Goal: Communication & Community: Answer question/provide support

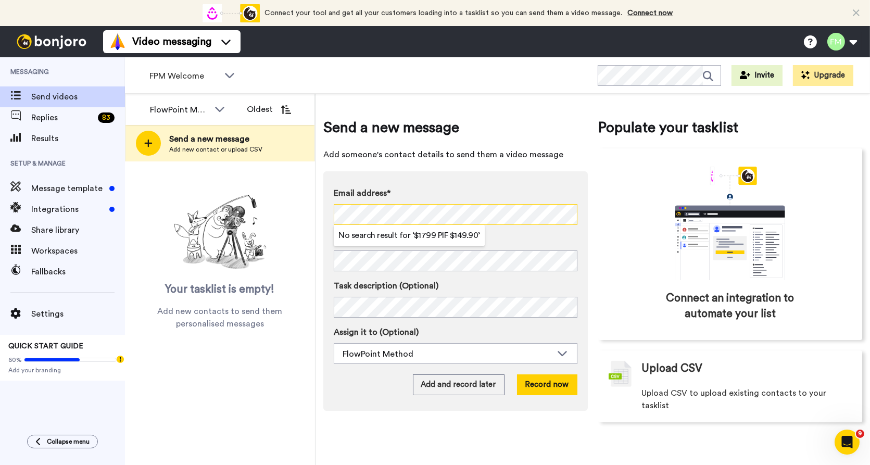
click at [321, 209] on div "Send a new message Add someone's contact details to send them a video message E…" at bounding box center [592, 279] width 554 height 371
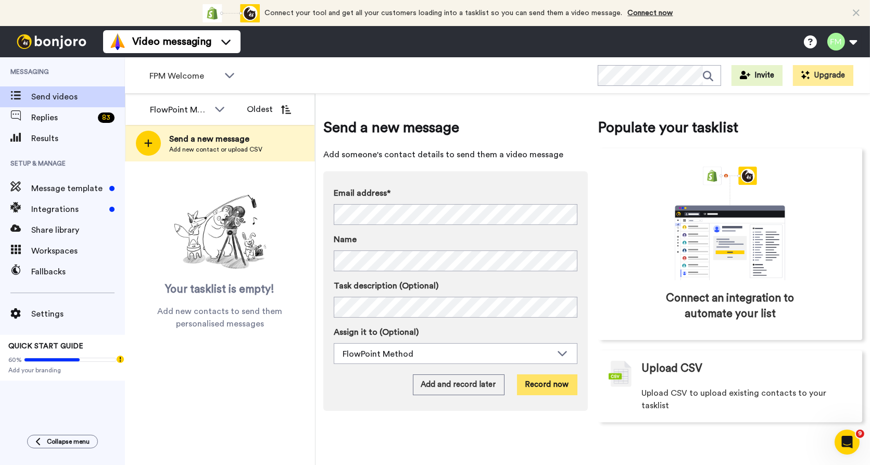
click at [547, 385] on button "Record now" at bounding box center [547, 384] width 60 height 21
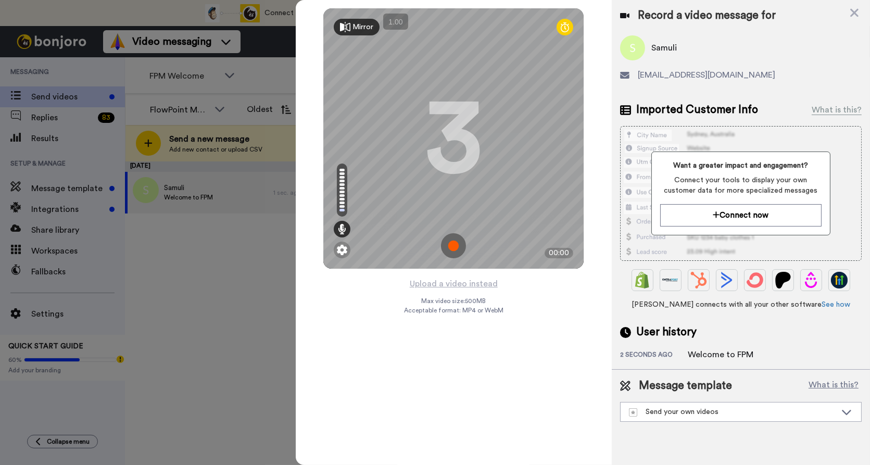
click at [453, 246] on img at bounding box center [453, 245] width 25 height 25
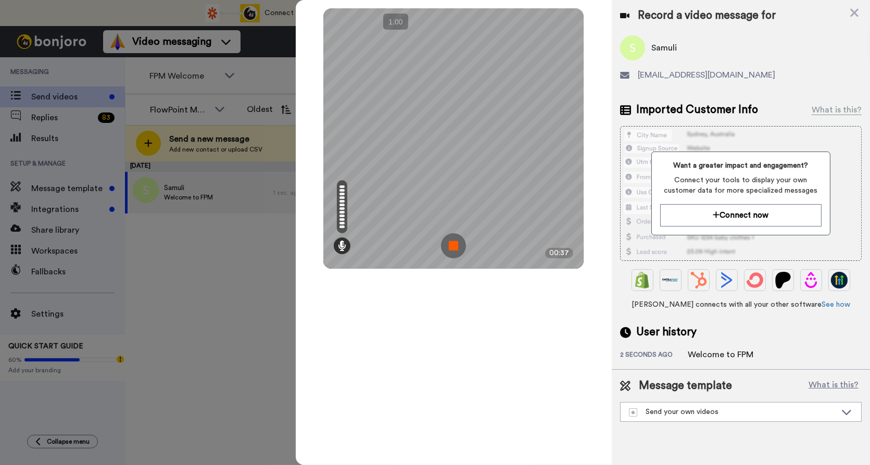
click at [457, 243] on img at bounding box center [453, 245] width 25 height 25
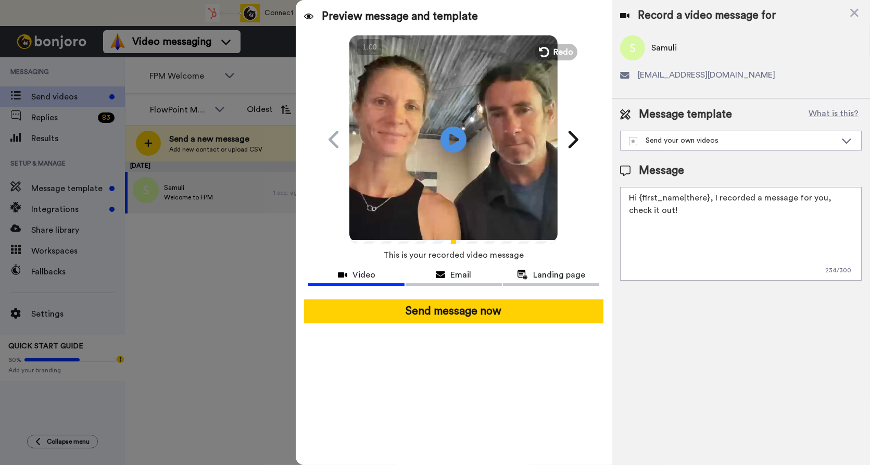
drag, startPoint x: 670, startPoint y: 208, endPoint x: 584, endPoint y: 205, distance: 85.9
click at [584, 205] on div "Preview message and template Play/Pause Here's a personal video I recorded for …" at bounding box center [583, 232] width 574 height 465
click at [659, 213] on textarea "Hi {first_name|there}, I recorded a message for you, check it out!" at bounding box center [740, 234] width 241 height 94
drag, startPoint x: 655, startPoint y: 211, endPoint x: 591, endPoint y: 191, distance: 67.7
click at [591, 191] on div "Preview message and template Play/Pause Here's a personal video I recorded for …" at bounding box center [583, 232] width 574 height 465
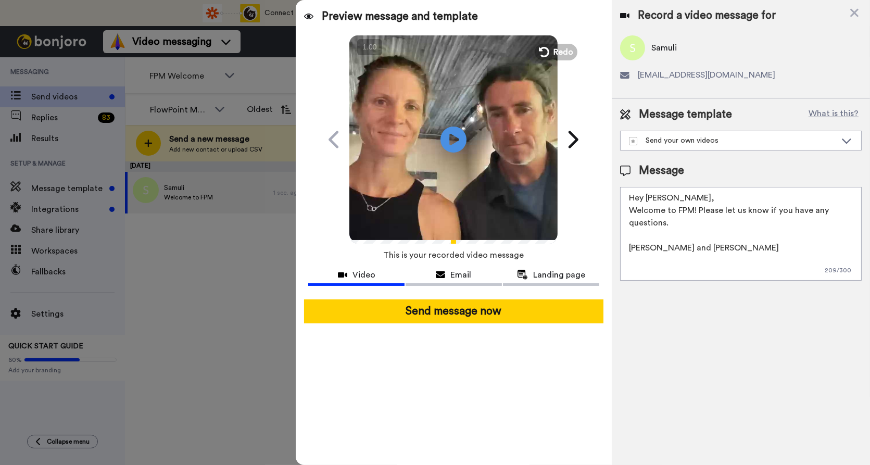
click at [686, 201] on textarea "Hey Samuli, Welcome to FPM! Please let us know if you have any questions. Marcu…" at bounding box center [740, 234] width 241 height 94
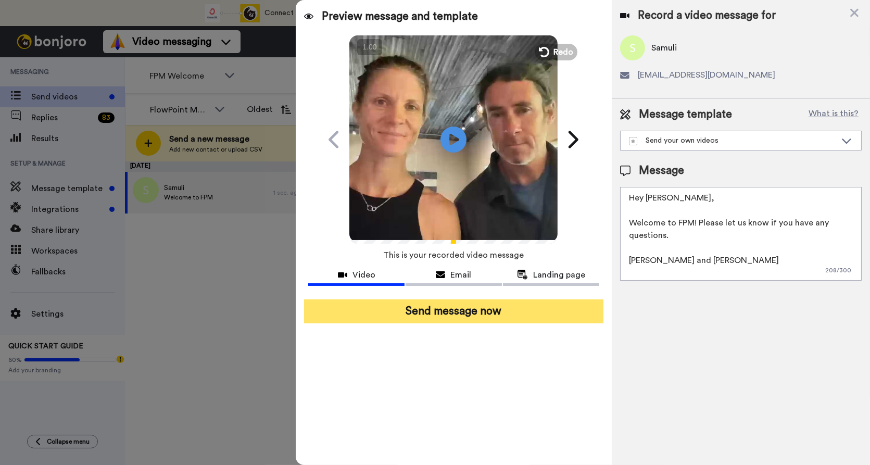
type textarea "Hey Samuli, Welcome to FPM! Please let us know if you have any questions. Marcu…"
click at [442, 314] on button "Send message now" at bounding box center [453, 311] width 299 height 24
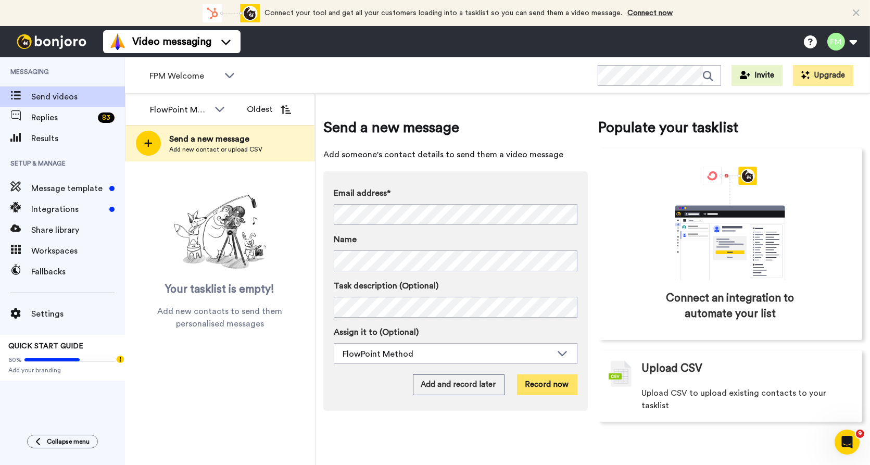
click at [544, 383] on button "Record now" at bounding box center [547, 384] width 60 height 21
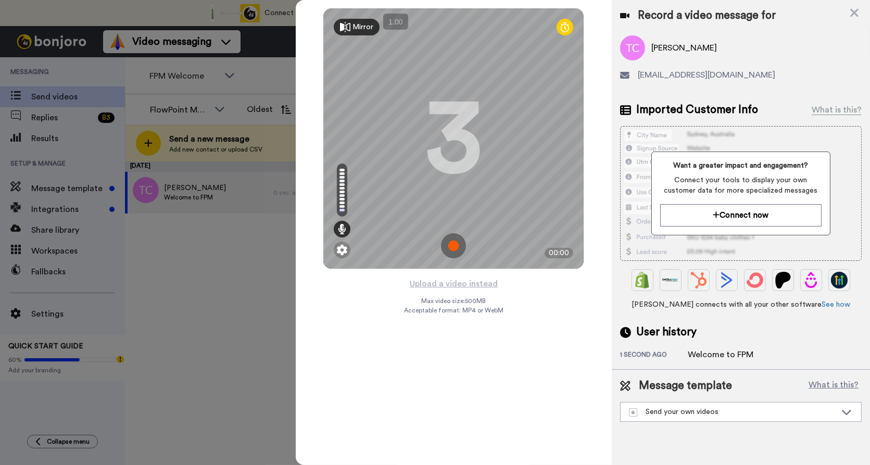
click at [444, 247] on img at bounding box center [453, 245] width 25 height 25
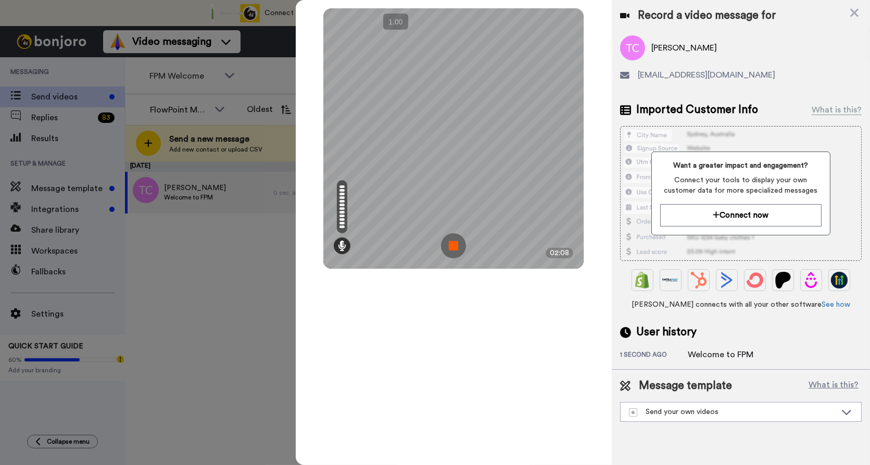
click at [459, 245] on img at bounding box center [453, 245] width 25 height 25
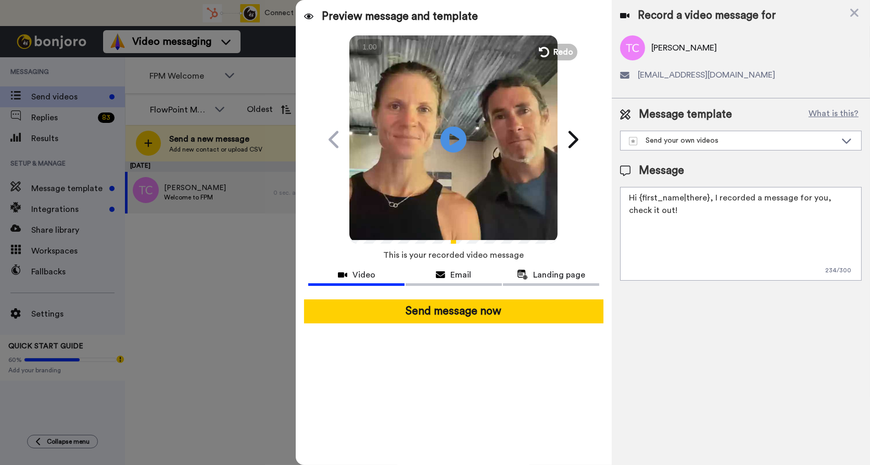
drag, startPoint x: 666, startPoint y: 212, endPoint x: 579, endPoint y: 185, distance: 91.2
click at [579, 185] on div "Preview message and template Play/Pause Here's a personal video I recorded for …" at bounding box center [583, 232] width 574 height 465
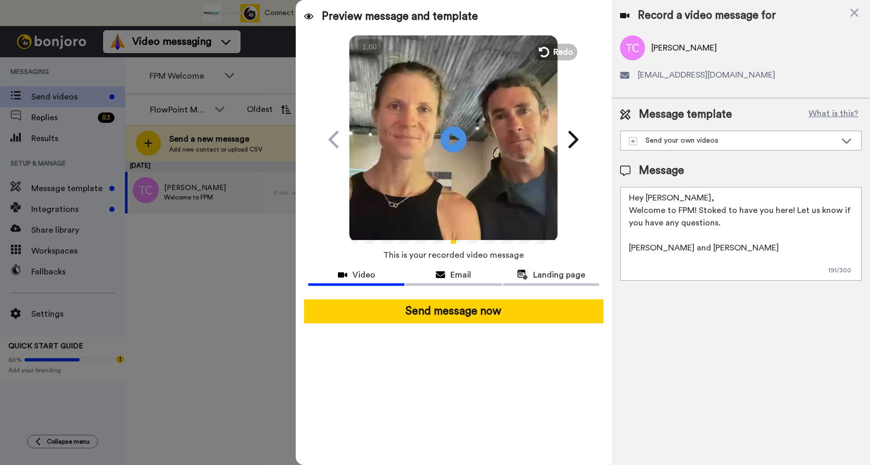
click at [694, 196] on textarea "Hey Thomas, Welcome to FPM! Stoked to have you here! Let us know if you have an…" at bounding box center [740, 234] width 241 height 94
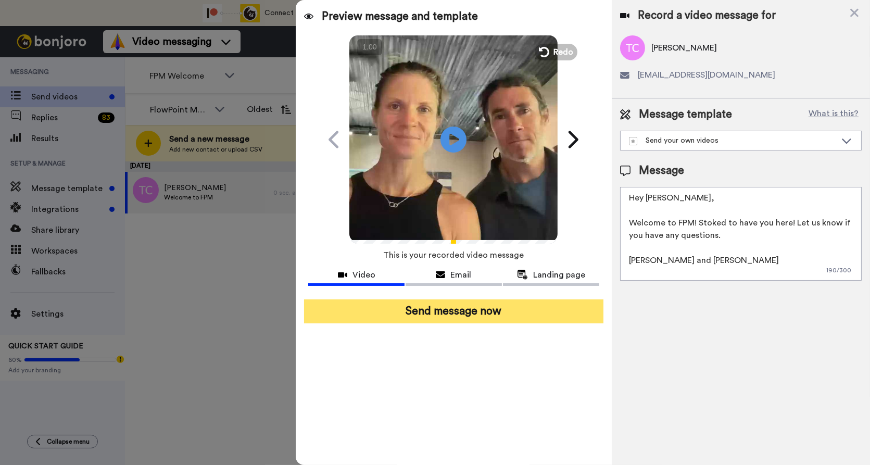
type textarea "Hey Thomas, Welcome to FPM! Stoked to have you here! Let us know if you have an…"
click at [471, 307] on button "Send message now" at bounding box center [453, 311] width 299 height 24
